Goal: Task Accomplishment & Management: Use online tool/utility

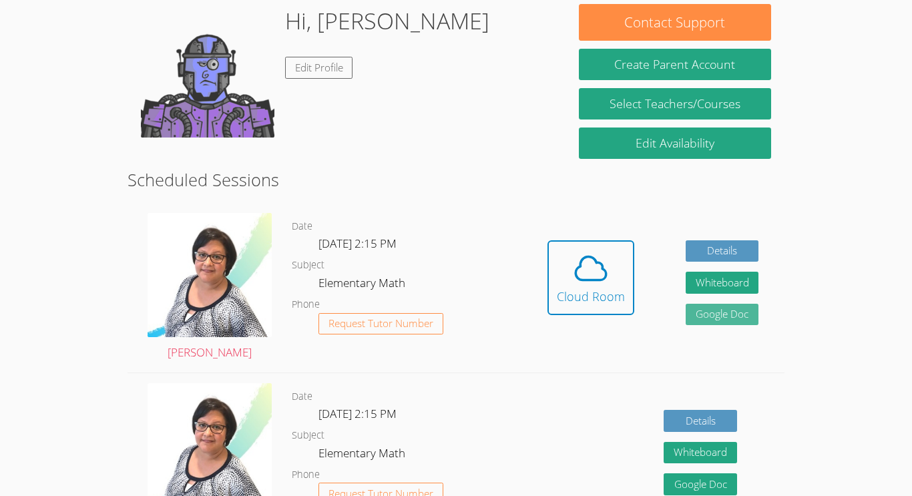
scroll to position [220, 0]
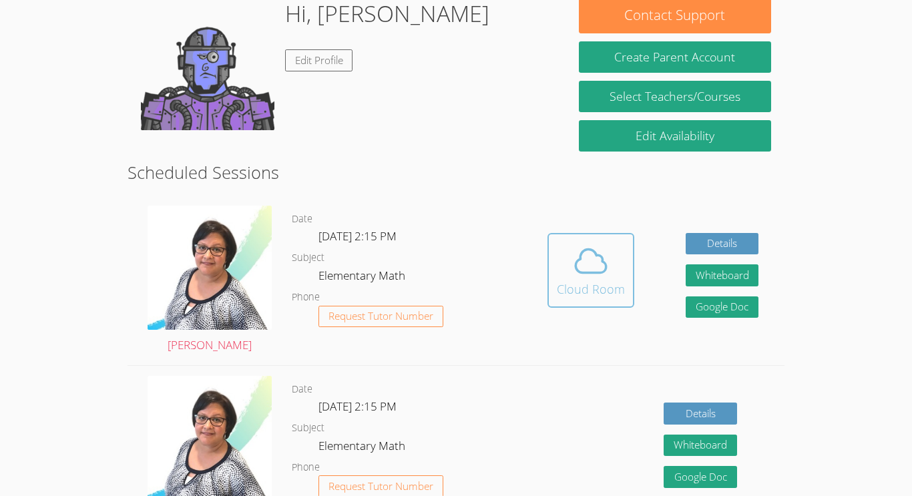
click at [615, 273] on span at bounding box center [591, 260] width 68 height 37
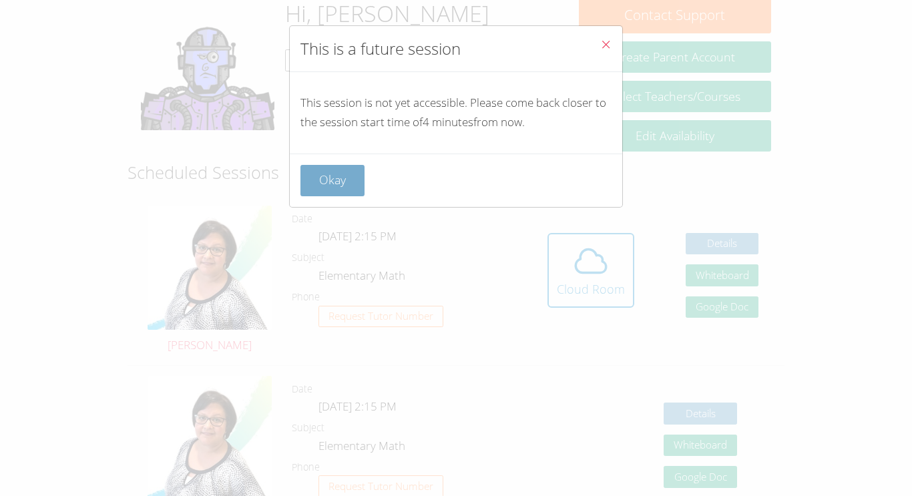
click at [342, 184] on button "Okay" at bounding box center [332, 180] width 64 height 31
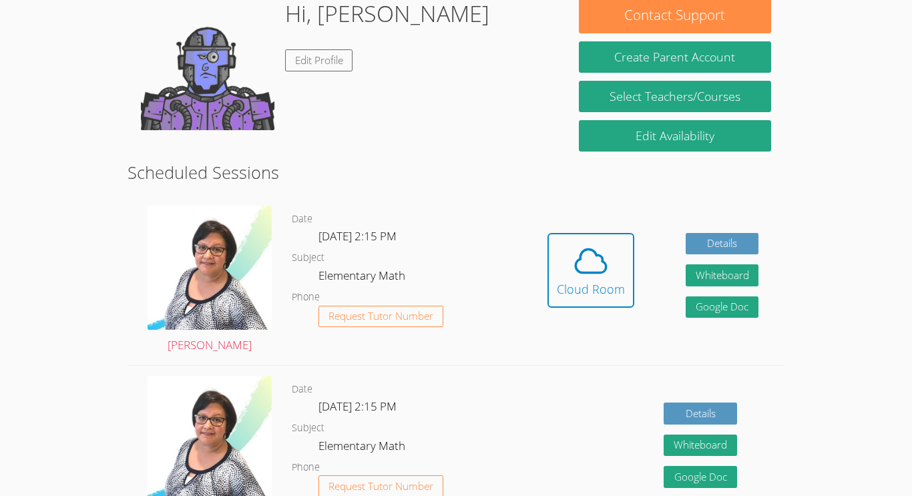
click at [898, 37] on body "Home Programs Sessions Tutors Messages Billing Logout Alayia Successfully authe…" at bounding box center [456, 28] width 912 height 496
click at [572, 268] on icon at bounding box center [590, 260] width 37 height 37
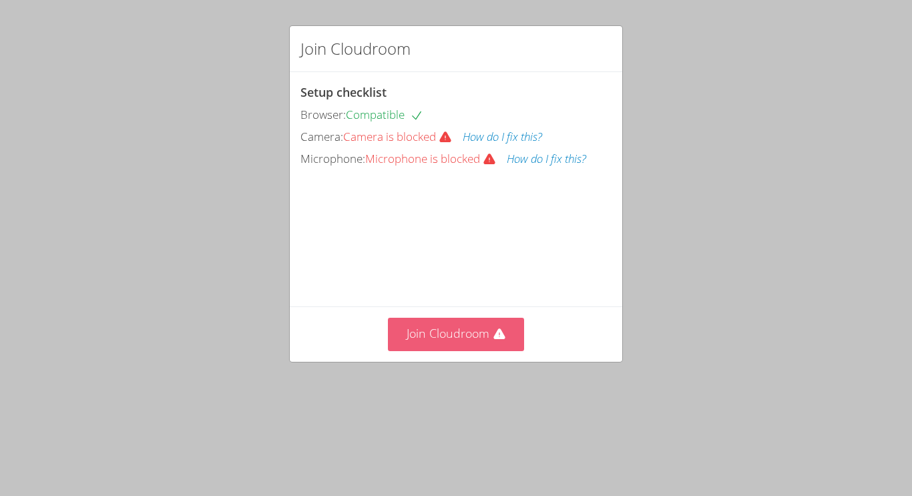
click at [460, 350] on button "Join Cloudroom" at bounding box center [456, 334] width 137 height 33
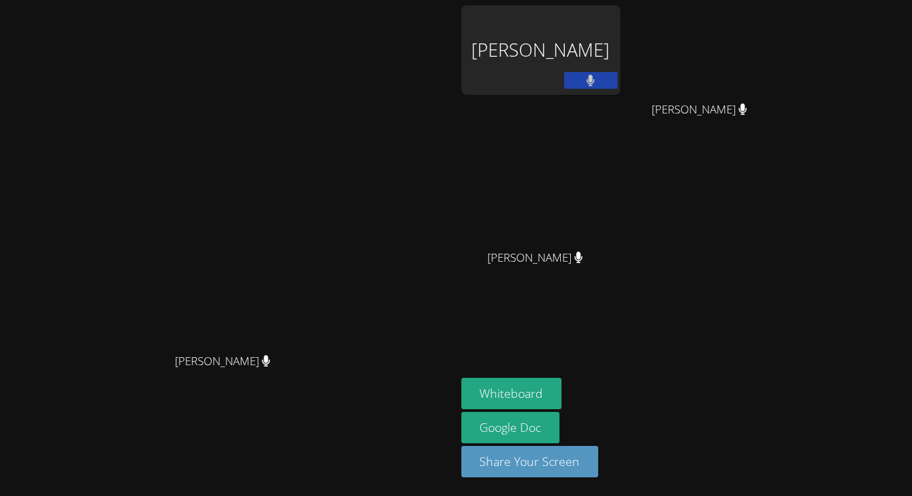
click at [620, 73] on div "[PERSON_NAME]" at bounding box center [540, 49] width 159 height 89
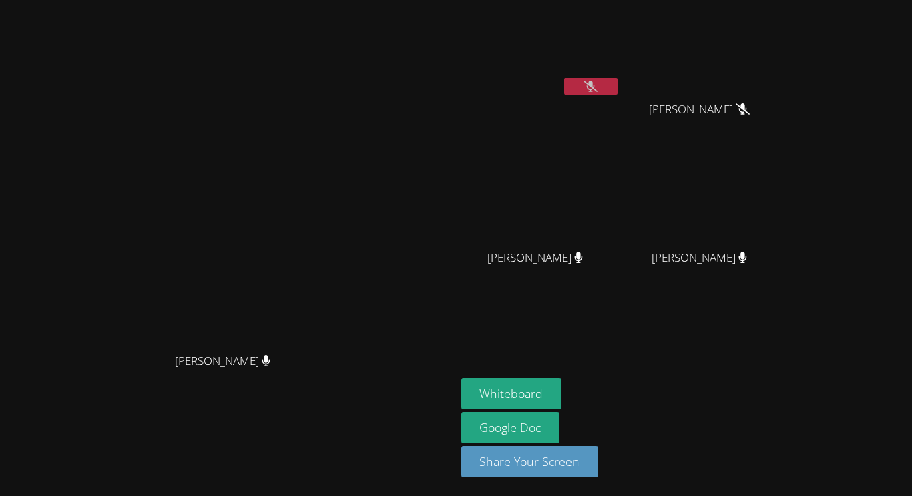
click at [620, 75] on video at bounding box center [540, 49] width 159 height 89
click at [617, 81] on button at bounding box center [590, 86] width 53 height 17
click at [562, 394] on button "Whiteboard" at bounding box center [511, 393] width 101 height 31
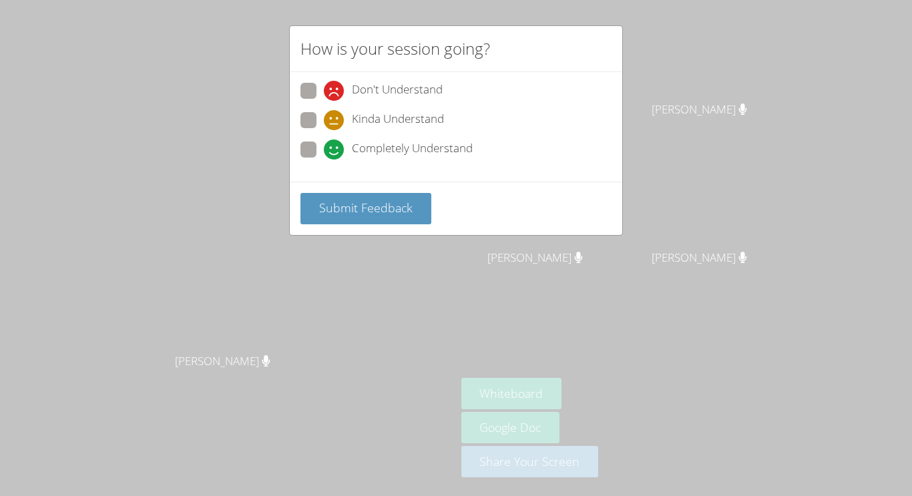
click at [324, 160] on span at bounding box center [324, 160] width 0 height 0
click at [324, 143] on input "Completely Understand" at bounding box center [329, 146] width 11 height 11
radio input "true"
click at [362, 204] on span "Submit Feedback" at bounding box center [365, 208] width 93 height 16
